Goal: Task Accomplishment & Management: Use online tool/utility

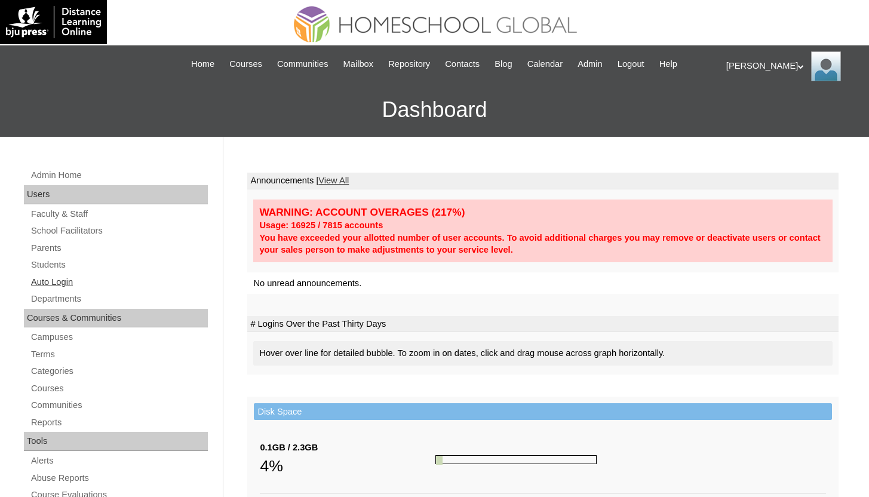
click at [43, 282] on link "Auto Login" at bounding box center [119, 282] width 178 height 15
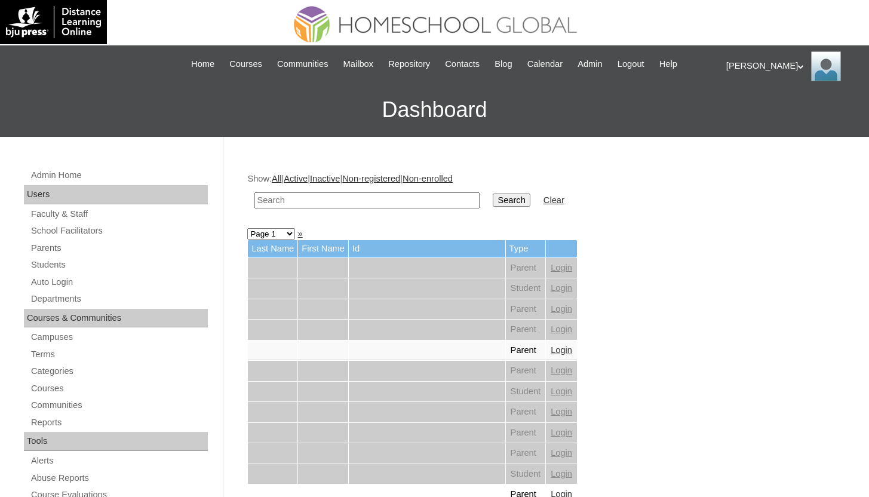
click at [361, 203] on input "text" at bounding box center [366, 200] width 225 height 16
paste input "[PERSON_NAME]"
type input "[PERSON_NAME]"
click at [500, 196] on input "Search" at bounding box center [511, 199] width 37 height 13
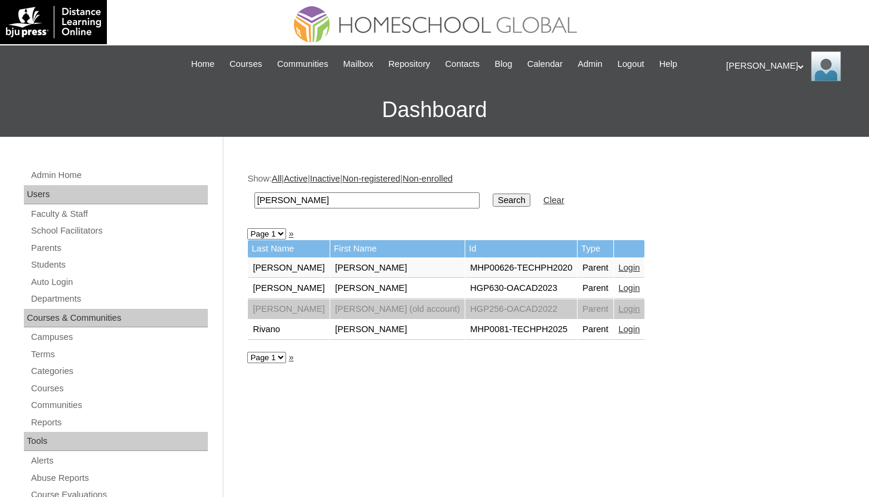
click at [619, 327] on link "Login" at bounding box center [629, 329] width 21 height 10
